Goal: Information Seeking & Learning: Learn about a topic

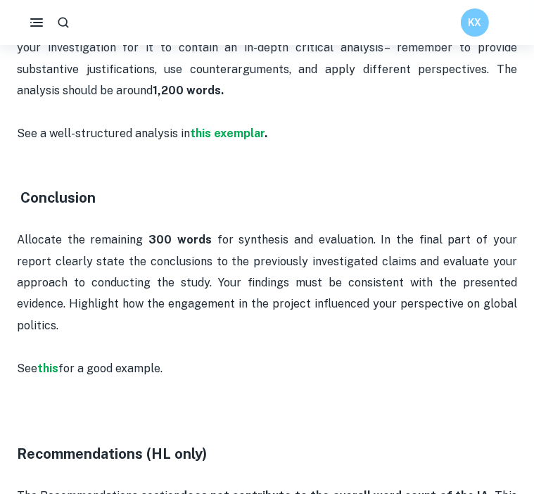
scroll to position [1388, 0]
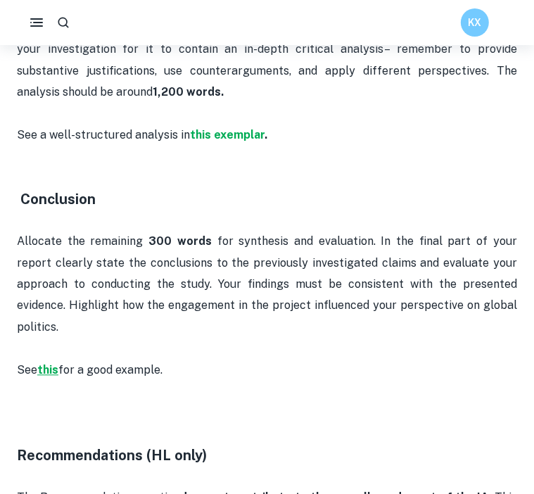
click at [51, 363] on strong "this" at bounding box center [47, 369] width 21 height 13
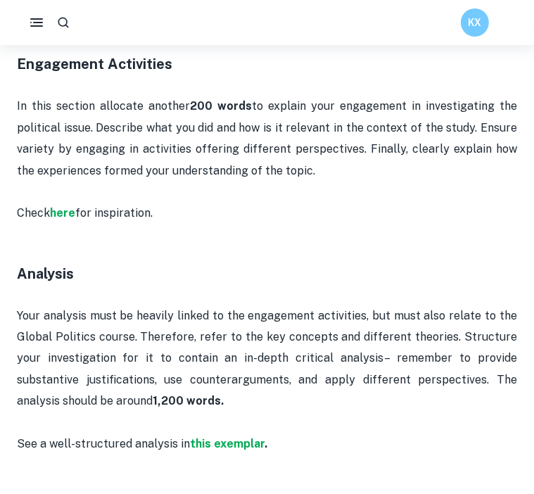
scroll to position [1078, 0]
click at [203, 438] on strong "this exemplar" at bounding box center [227, 444] width 75 height 13
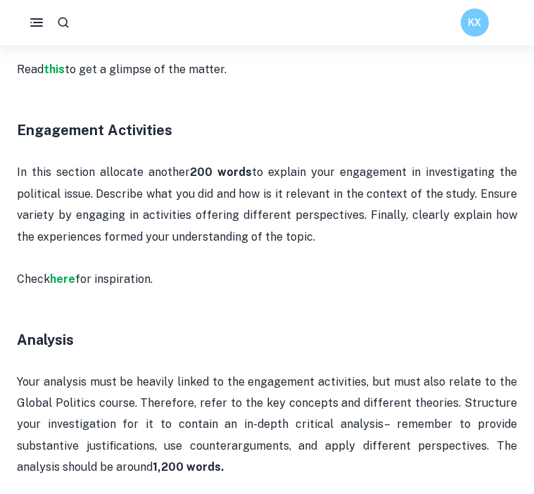
scroll to position [1007, 0]
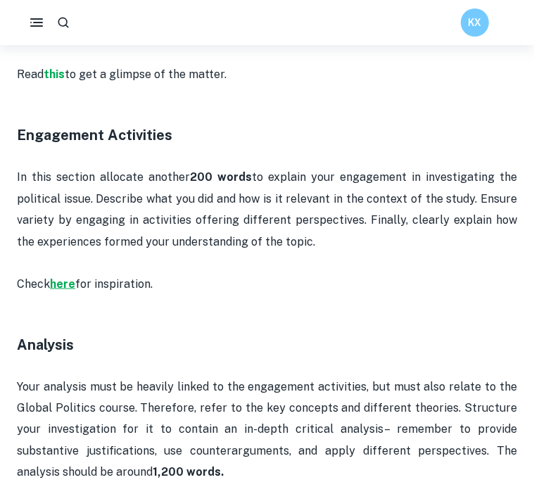
click at [63, 277] on strong "here" at bounding box center [62, 283] width 25 height 13
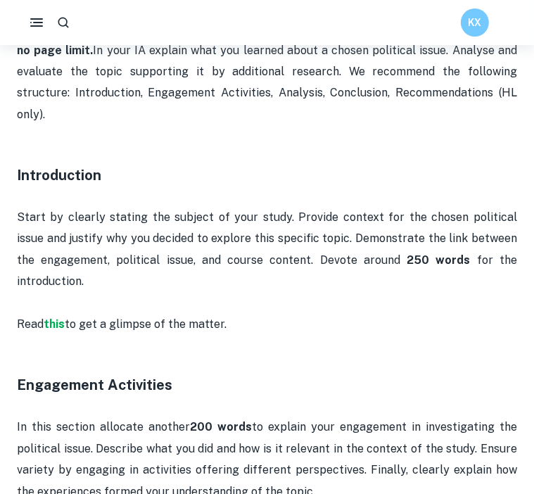
scroll to position [746, 0]
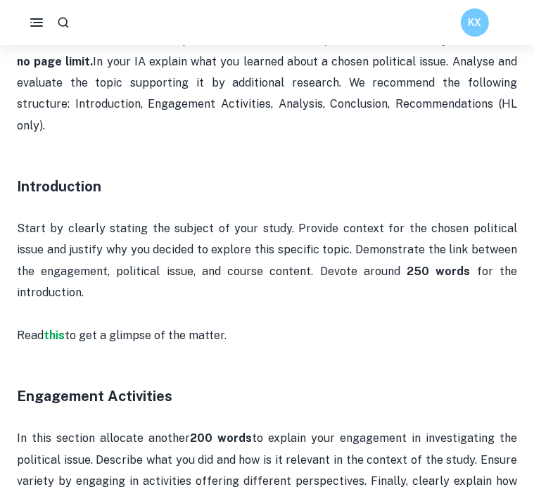
click at [66, 329] on span "to get a glimpse of the matter." at bounding box center [146, 335] width 162 height 13
click at [59, 329] on strong "this" at bounding box center [54, 335] width 21 height 13
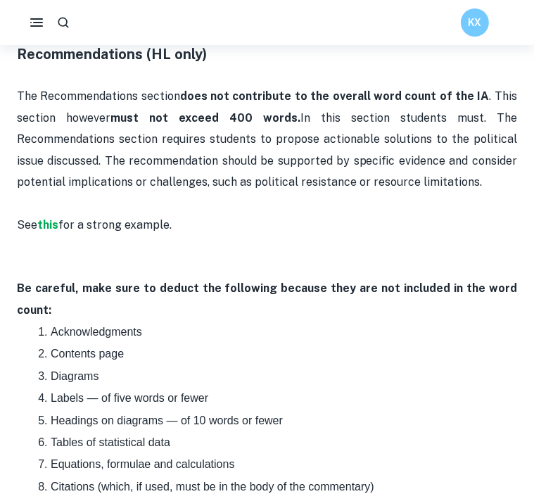
scroll to position [1790, 0]
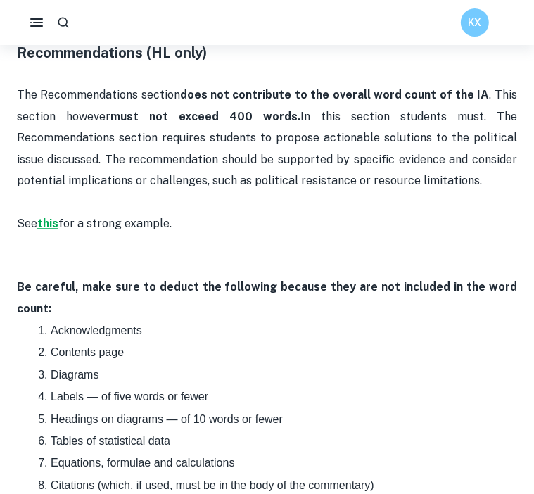
click at [53, 217] on strong "this" at bounding box center [47, 223] width 21 height 13
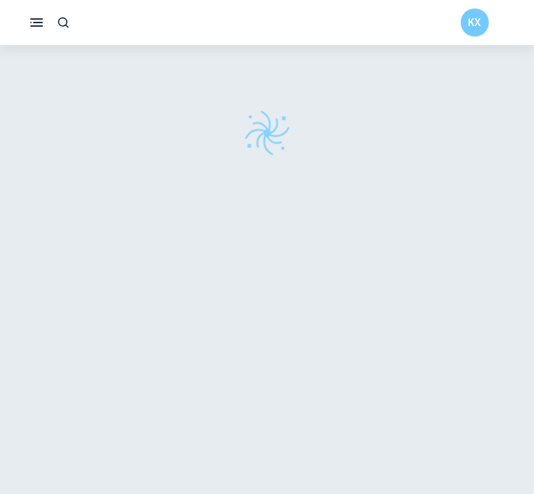
checkbox input "true"
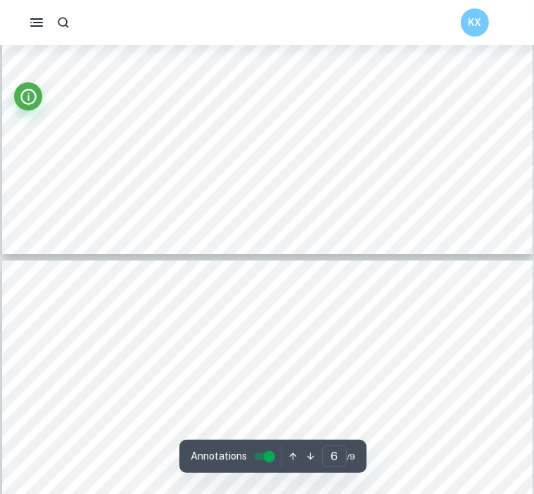
type input "5"
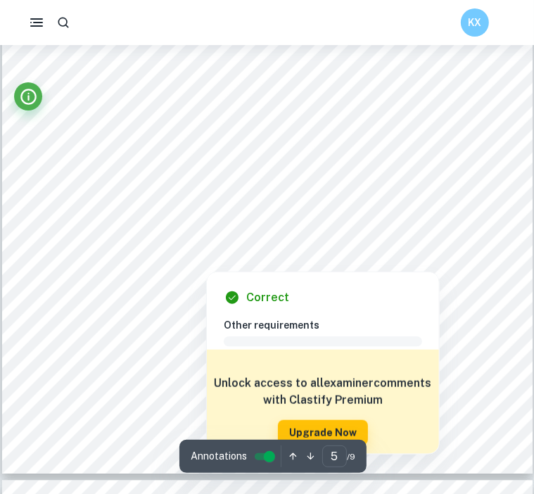
scroll to position [3218, 0]
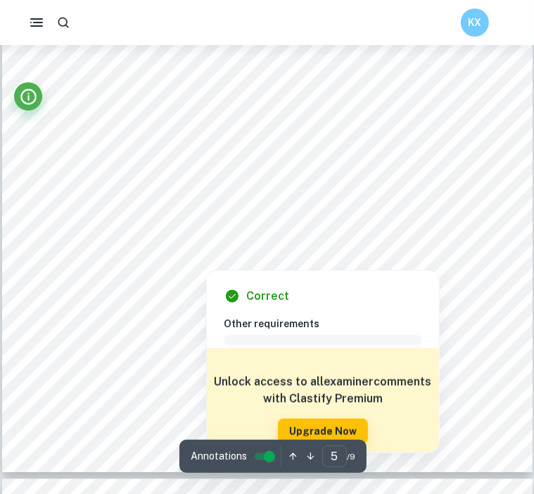
click at [248, 272] on div "Correct Other requirements Comment Unlock access to all examiner comments with …" at bounding box center [323, 362] width 232 height 182
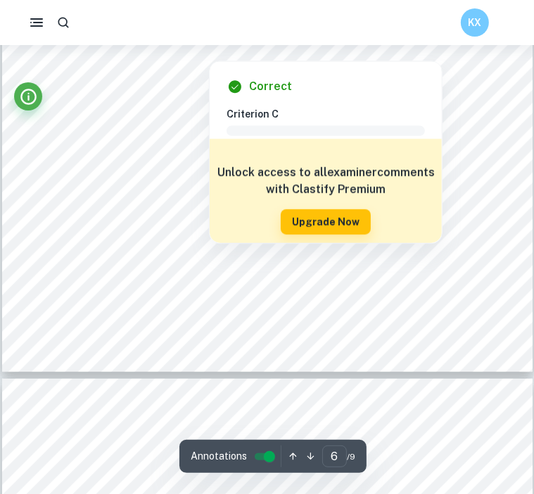
scroll to position [4398, 0]
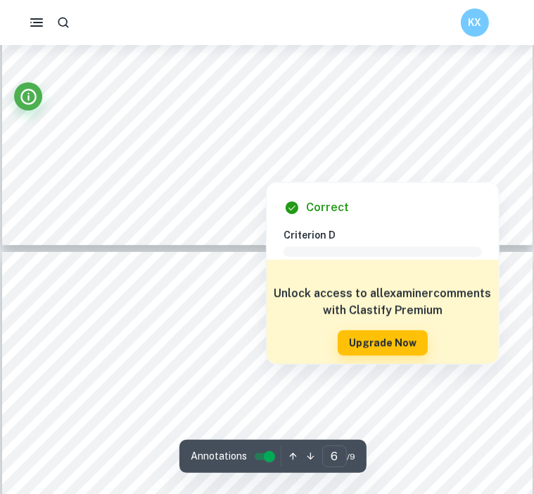
type input "7"
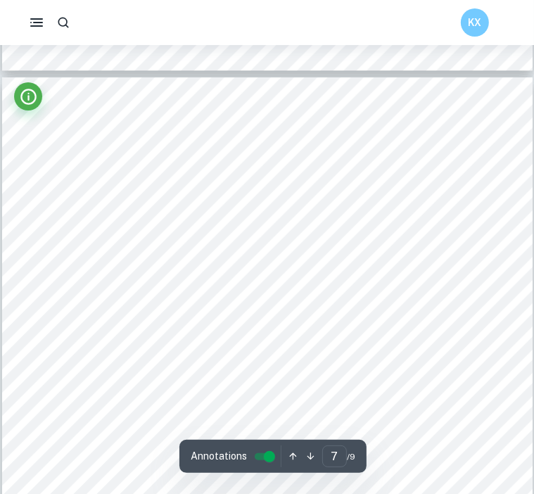
scroll to position [4697, 0]
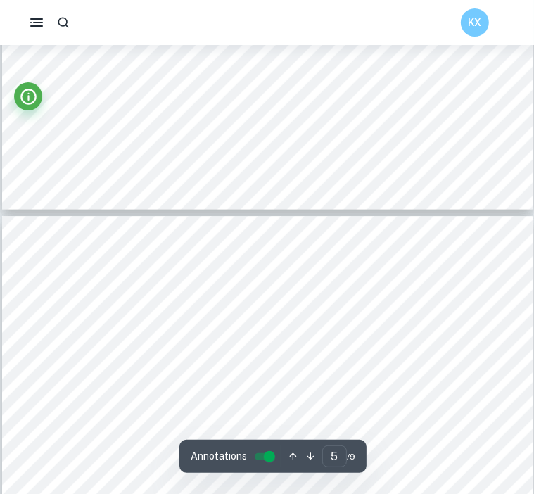
type input "6"
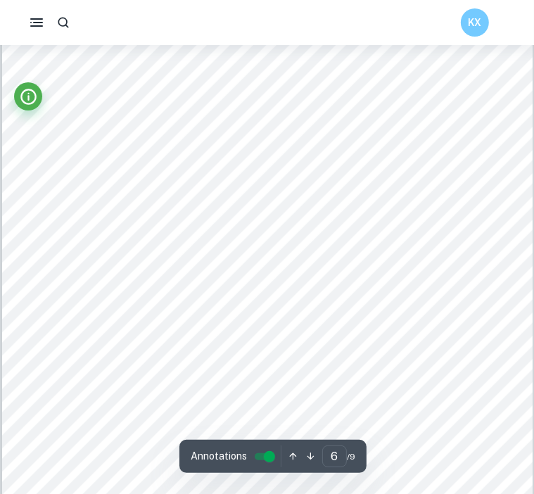
scroll to position [4120, 0]
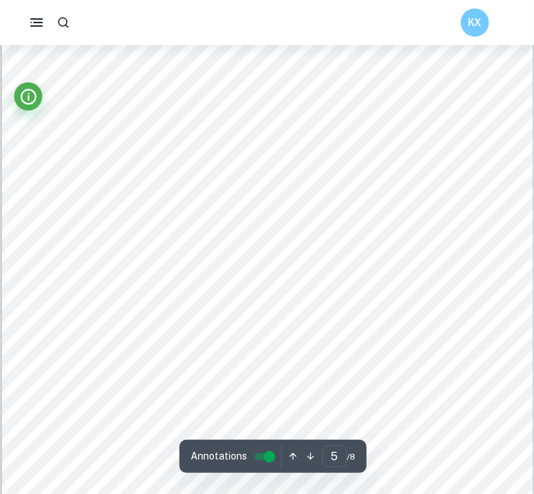
scroll to position [3182, 0]
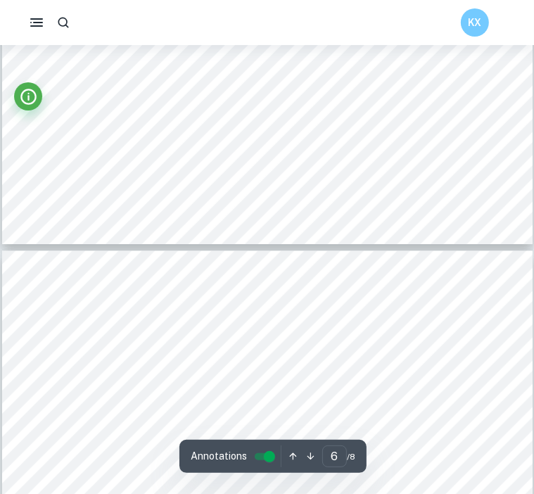
type input "5"
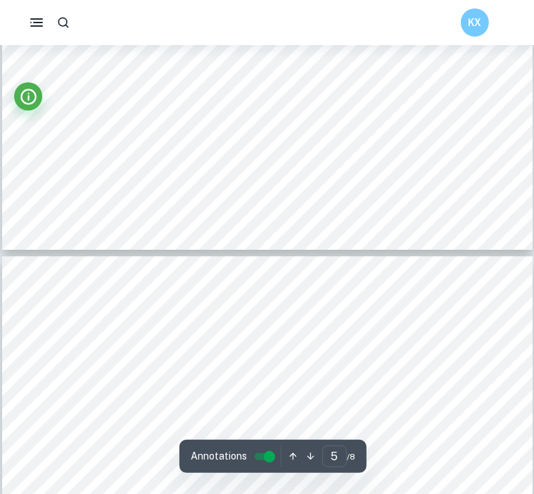
scroll to position [3248, 0]
